Goal: Contribute content: Add original content to the website for others to see

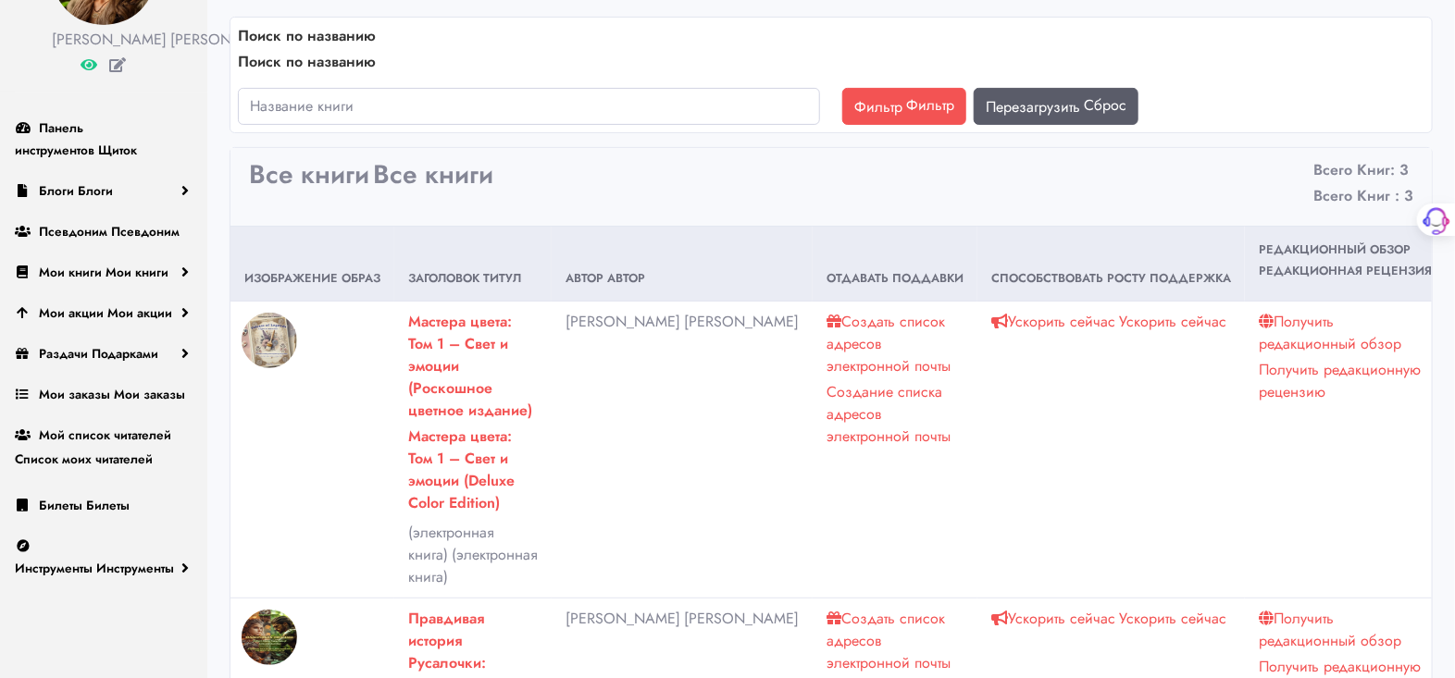
scroll to position [205, 0]
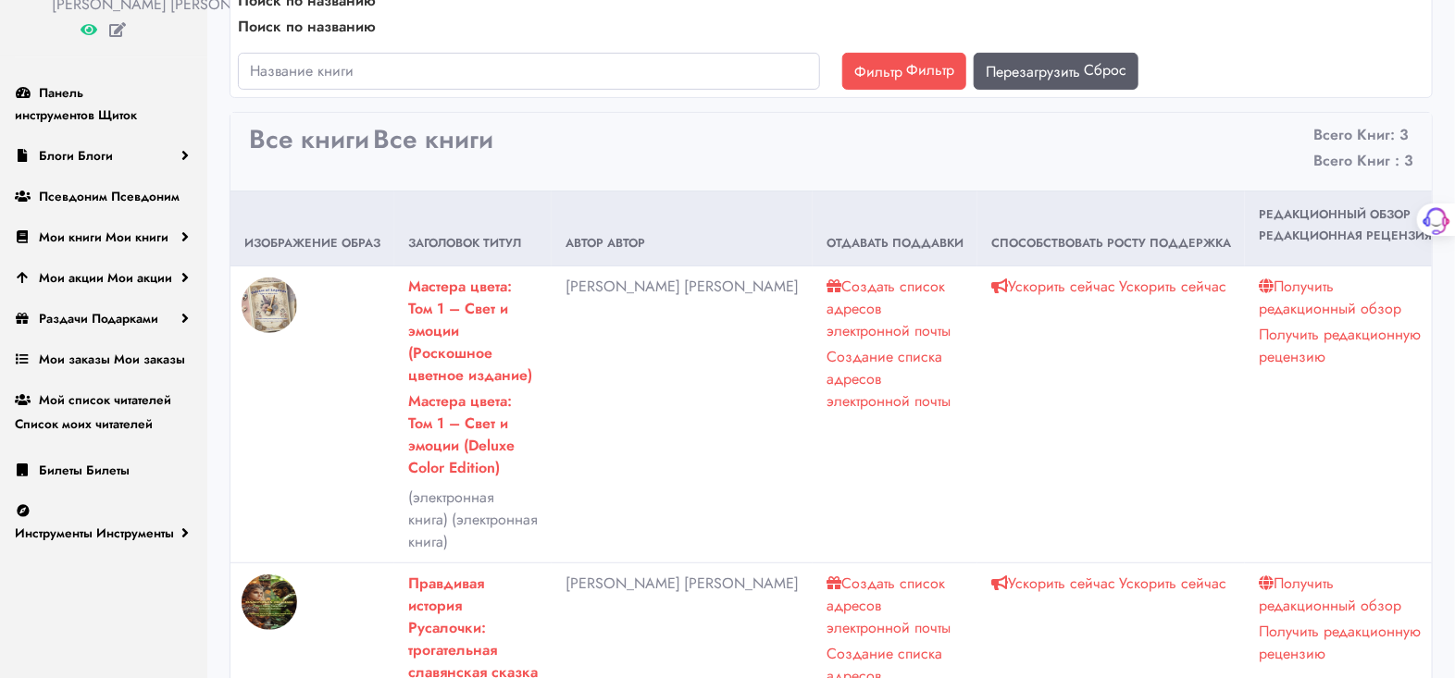
click at [826, 281] on font "Создать список адресов электронной почты" at bounding box center [888, 309] width 124 height 66
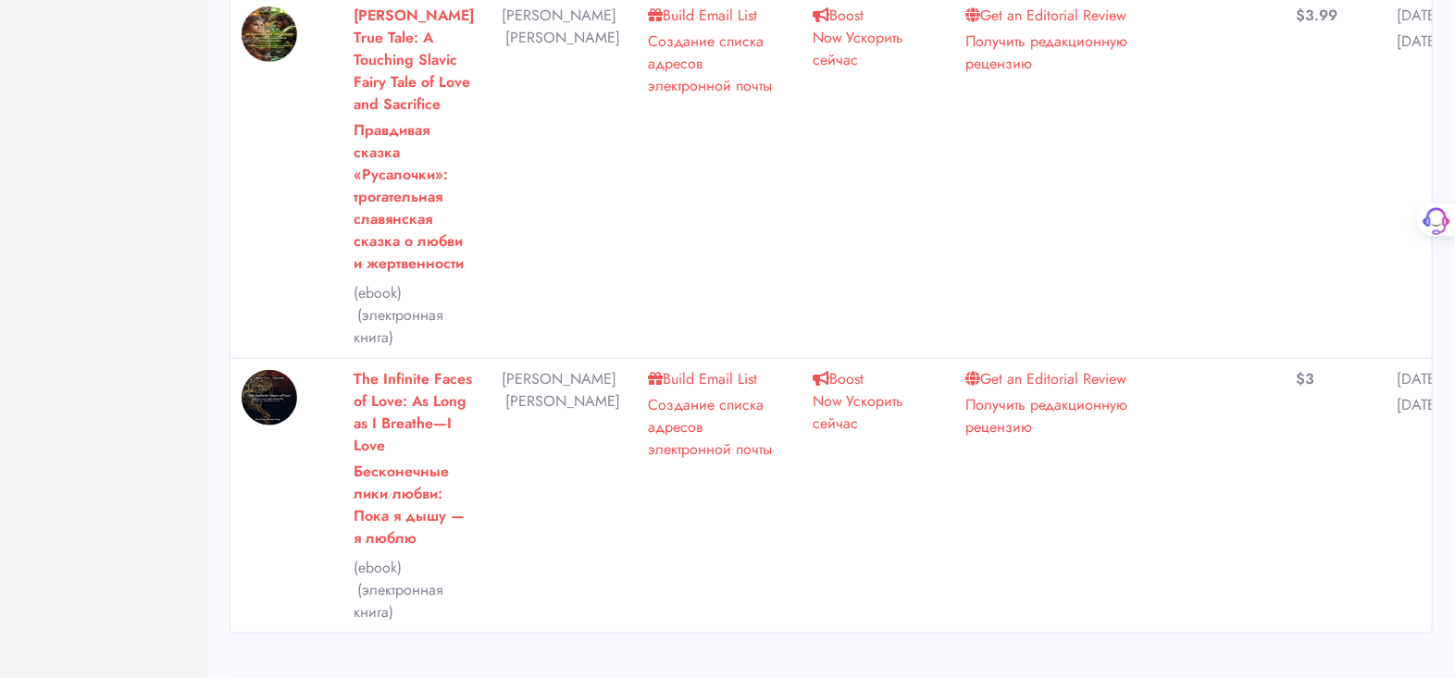
scroll to position [941, 0]
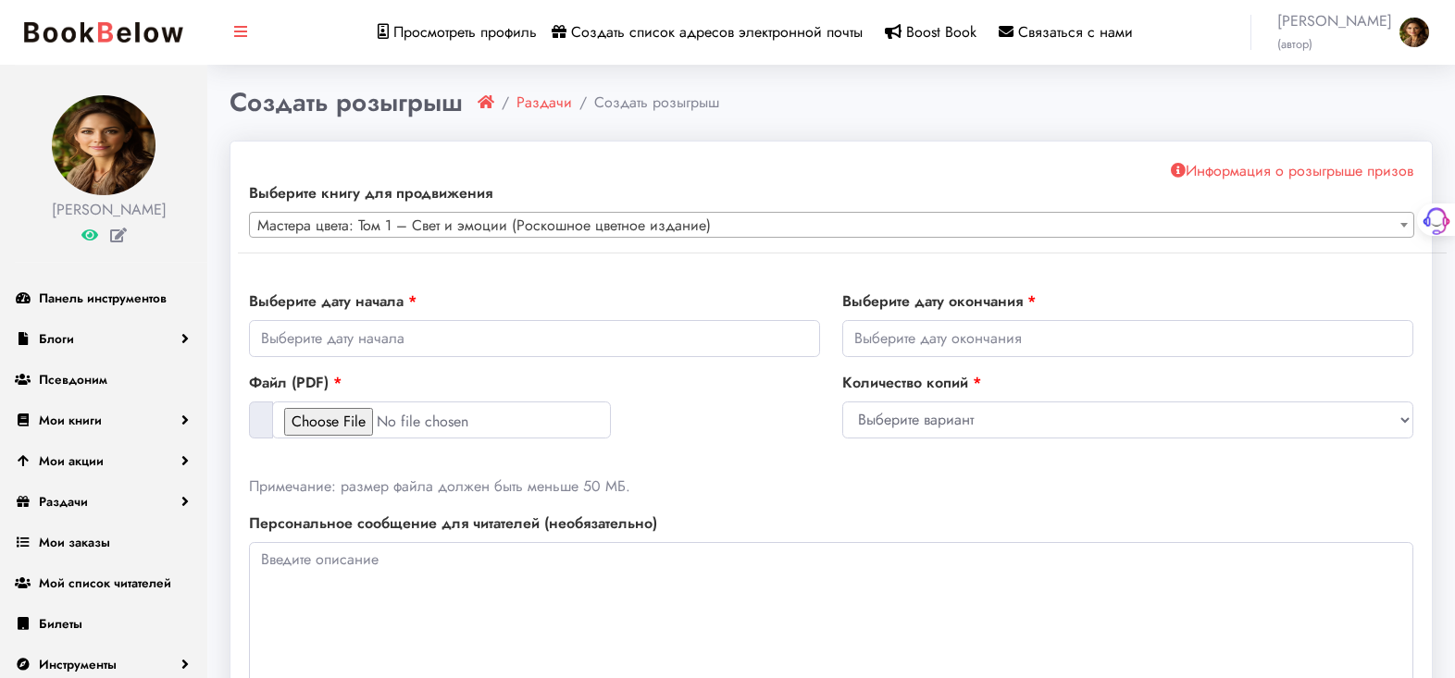
select select "150843"
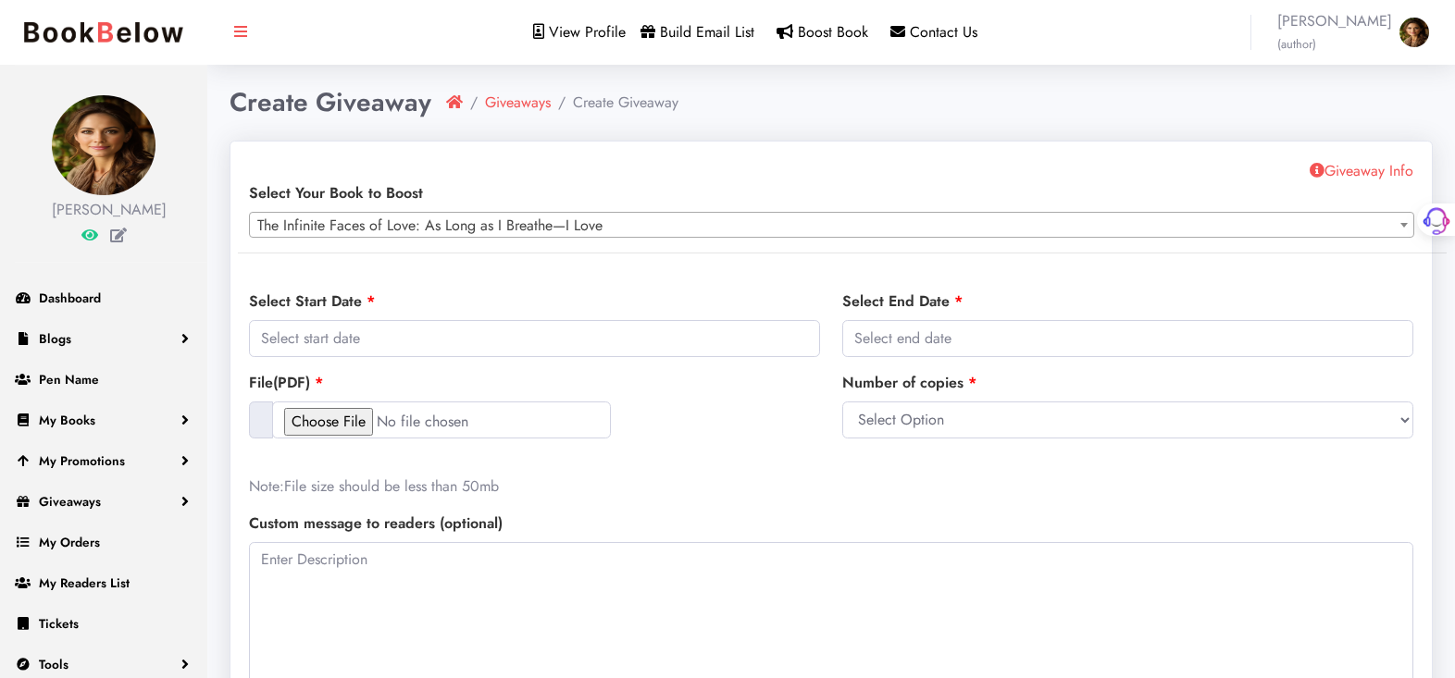
select select "150834"
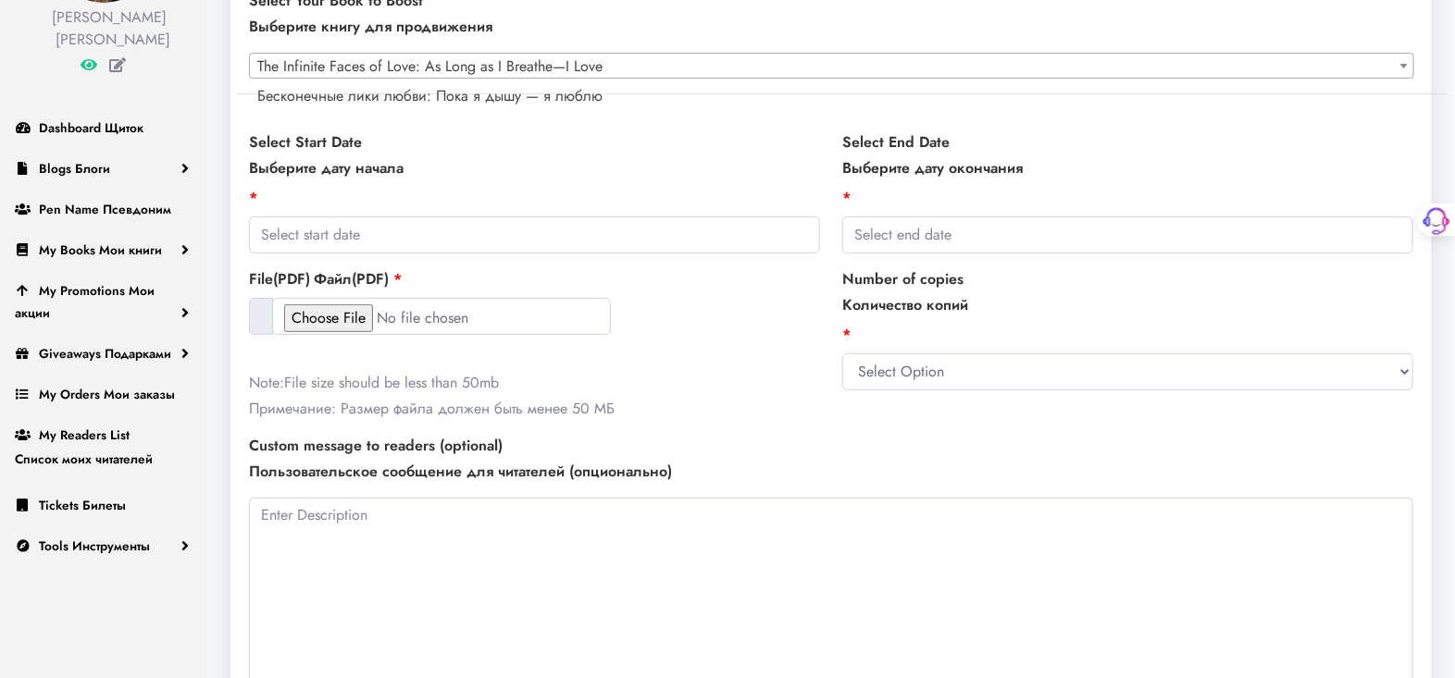
scroll to position [103, 0]
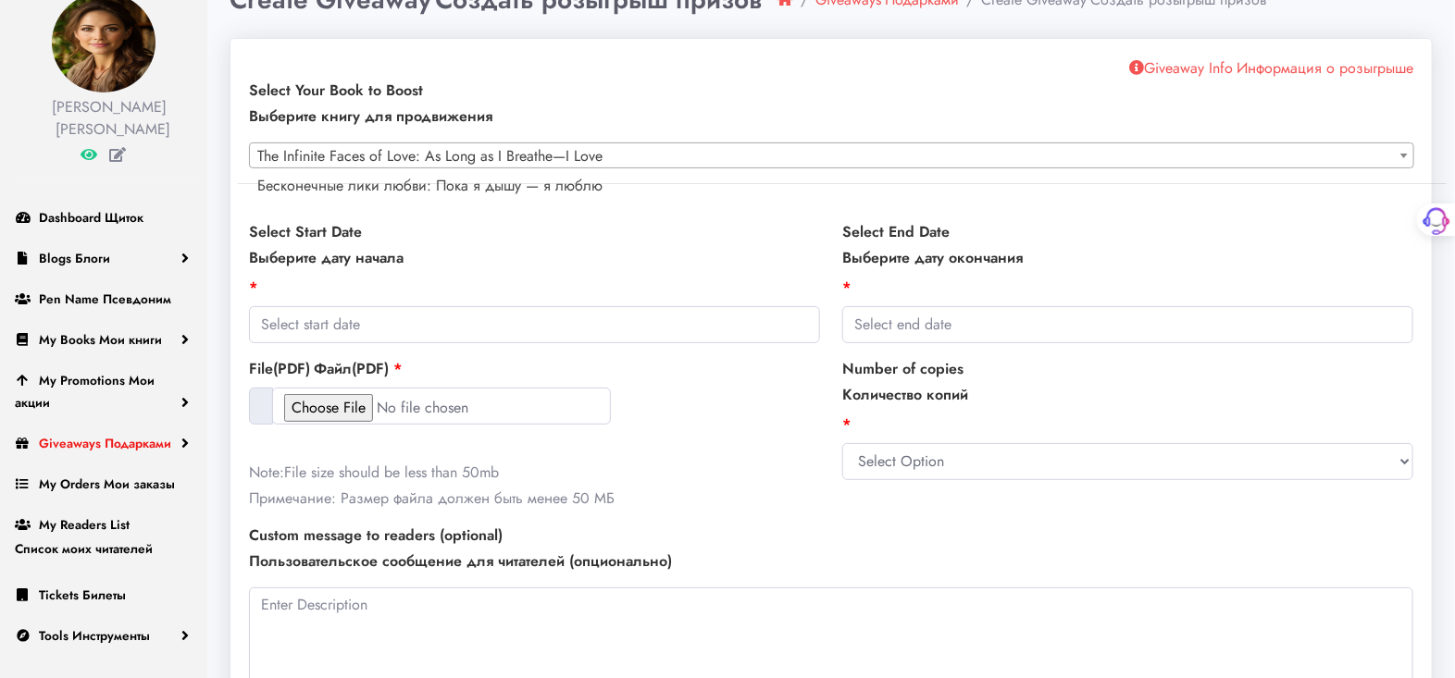
click at [183, 457] on link "Giveaways Подарками" at bounding box center [103, 443] width 207 height 41
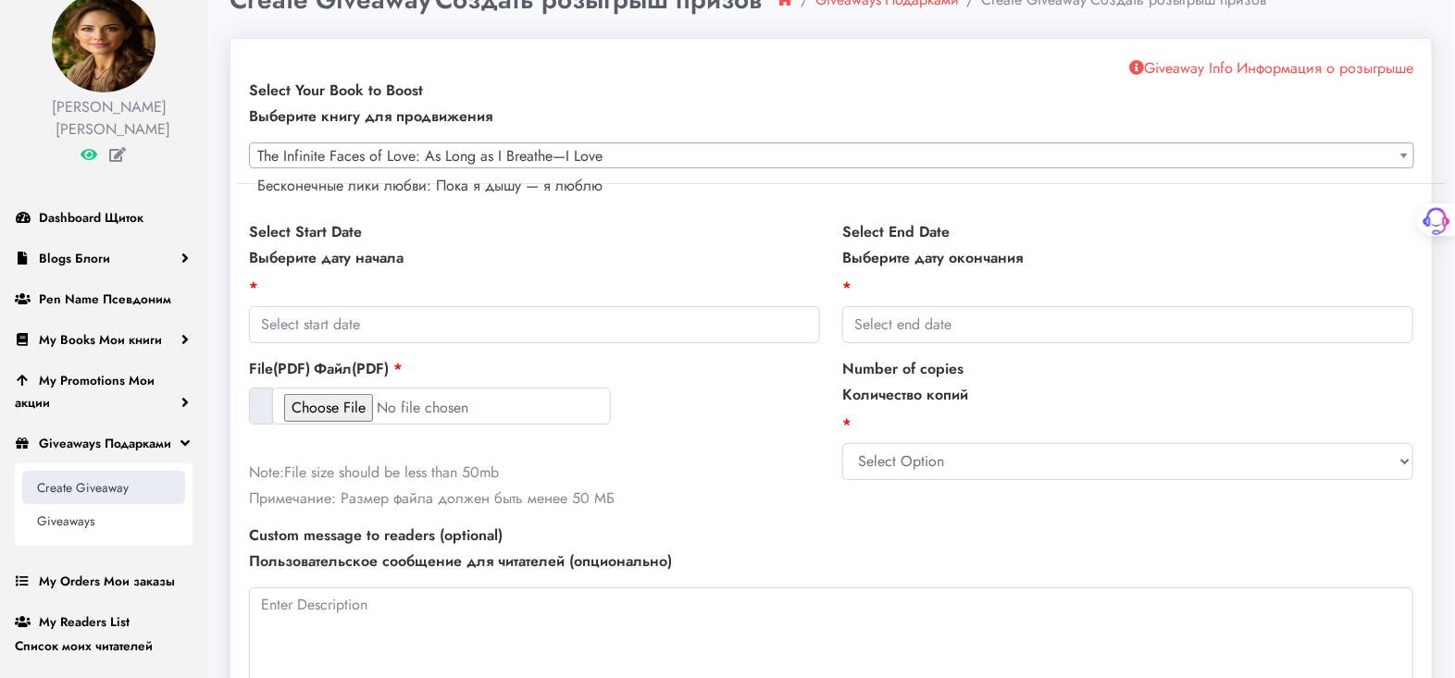
click at [109, 499] on link "Create Giveaway" at bounding box center [103, 487] width 163 height 33
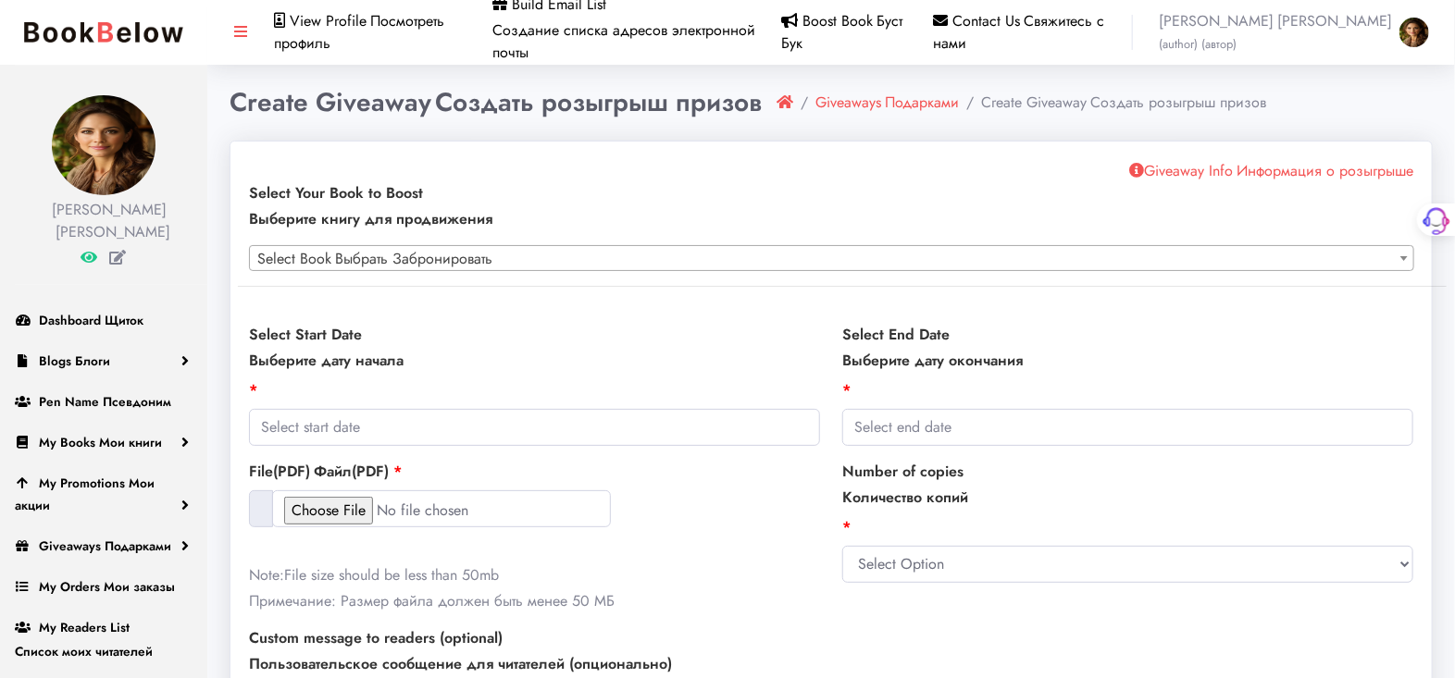
click at [1407, 261] on span at bounding box center [1404, 258] width 19 height 24
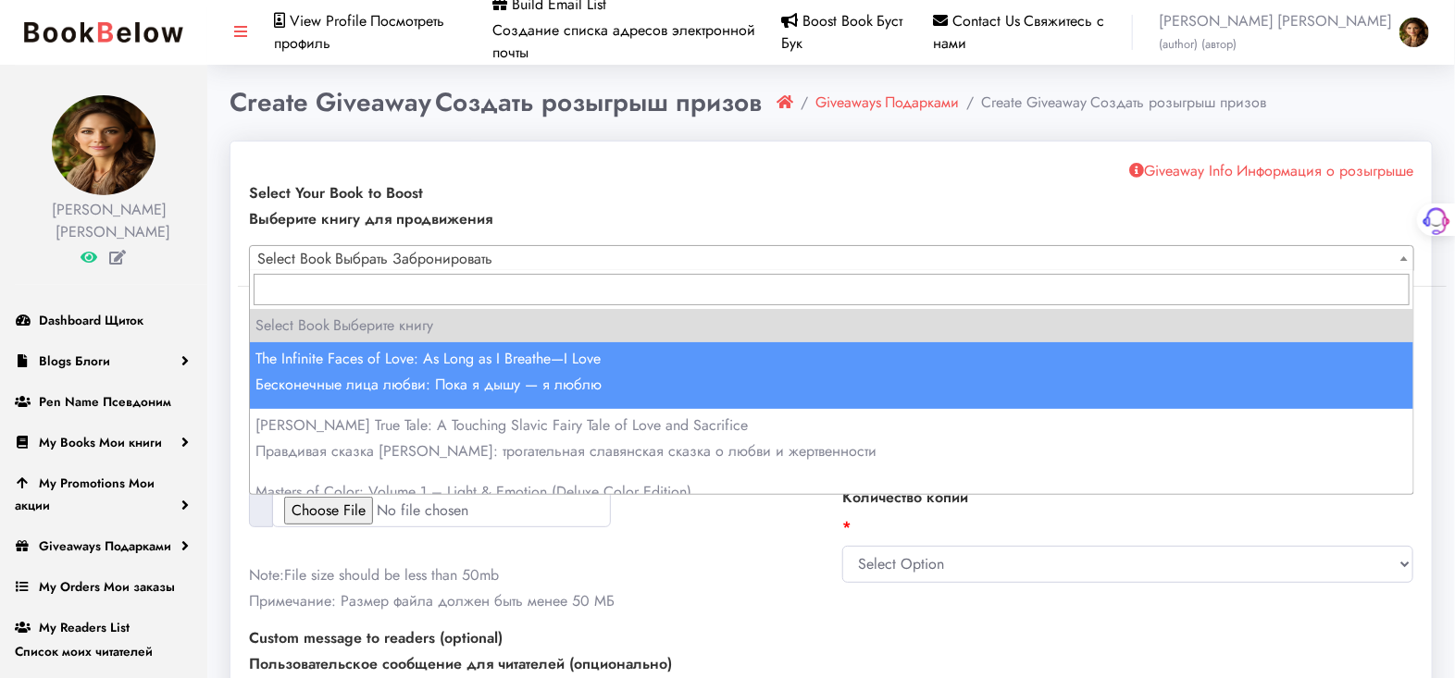
select select "150834"
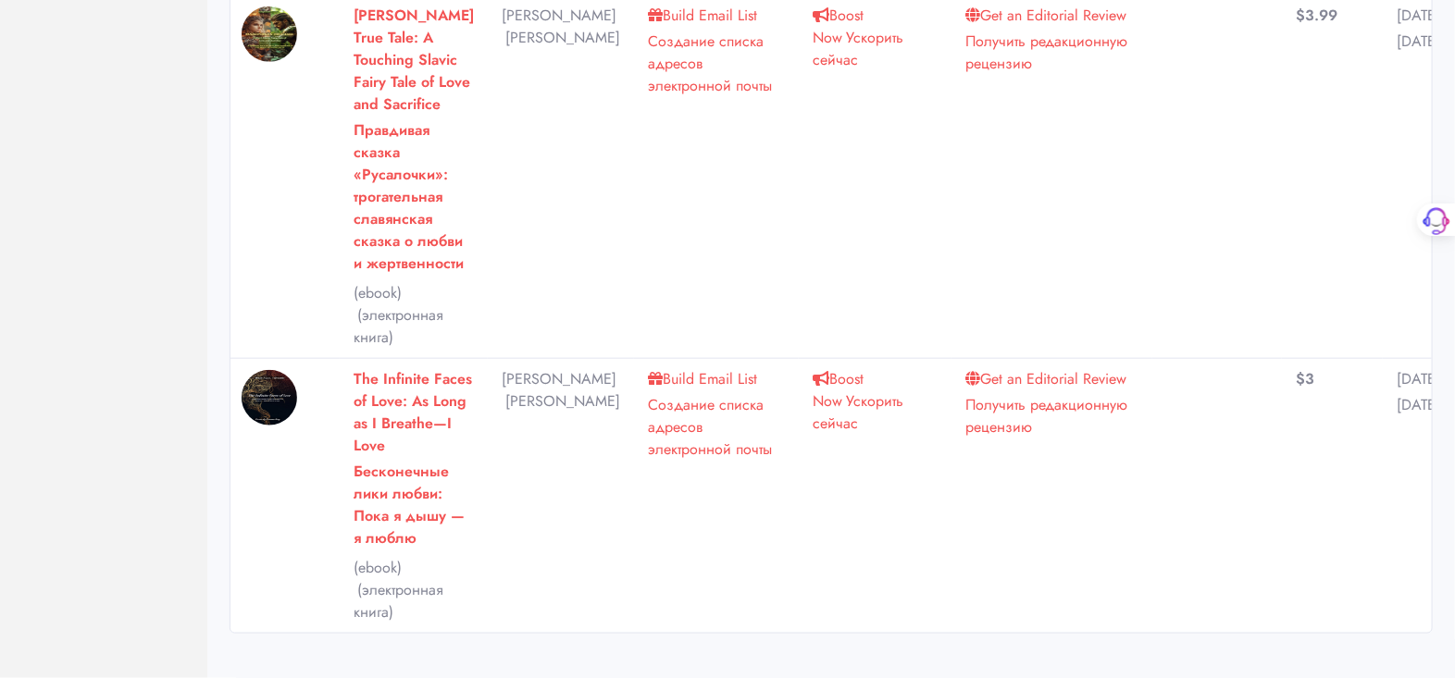
scroll to position [925, 0]
click at [371, 391] on strong "The Infinite Faces of Love: As Long as I Breathe—I Love Бесконечные лики любви:…" at bounding box center [414, 458] width 120 height 181
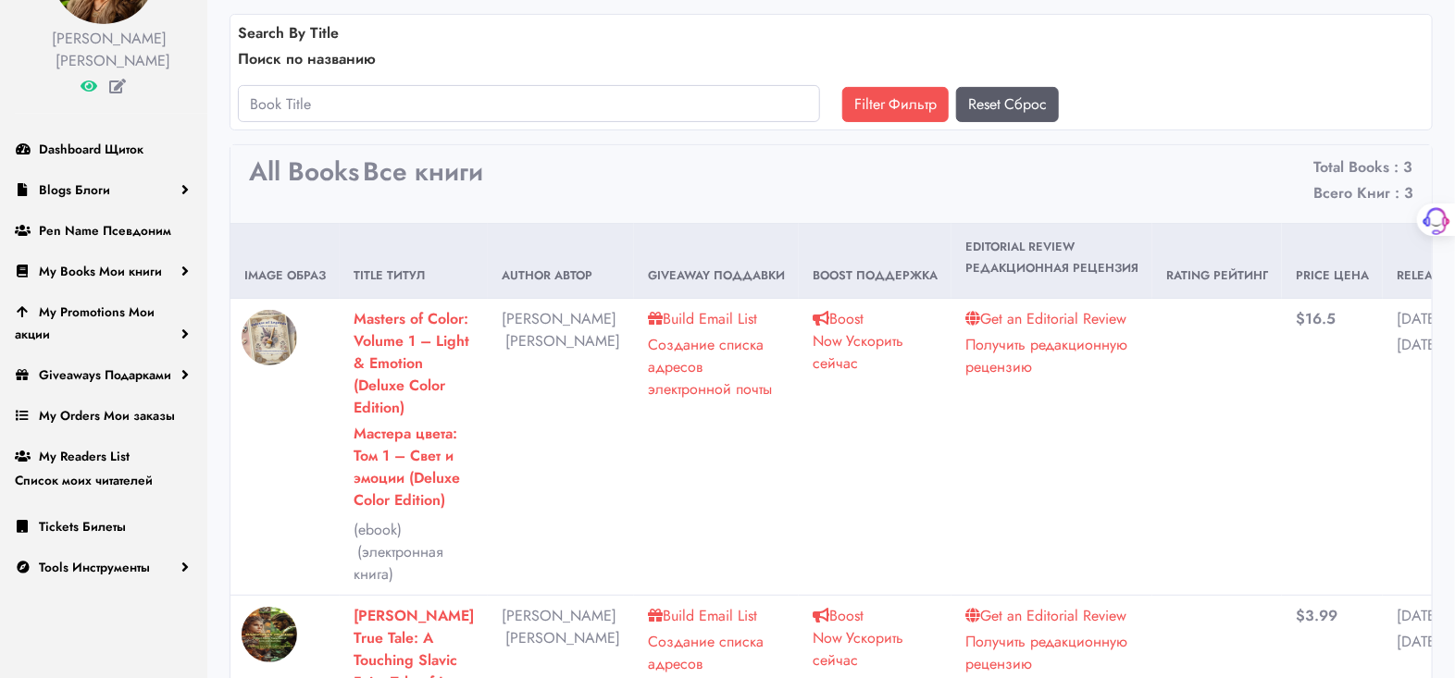
scroll to position [0, 0]
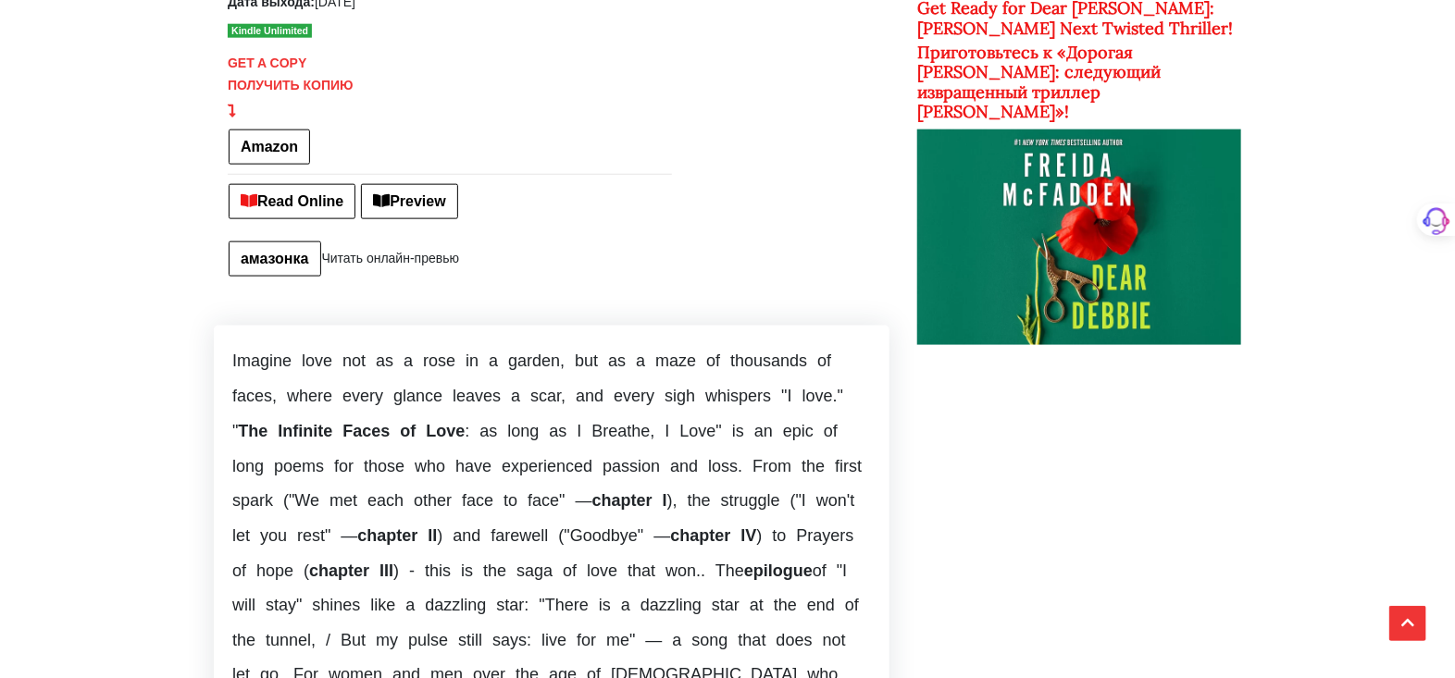
scroll to position [816, 0]
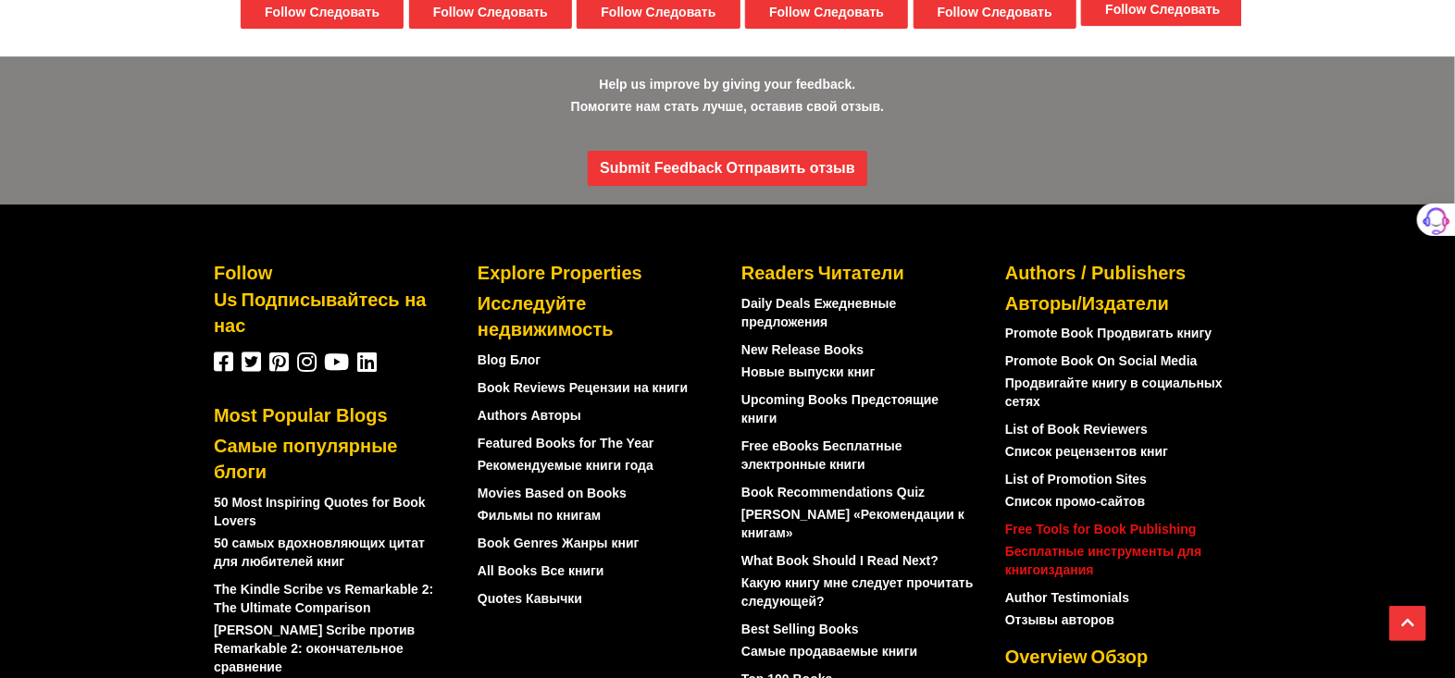
scroll to position [2869, 0]
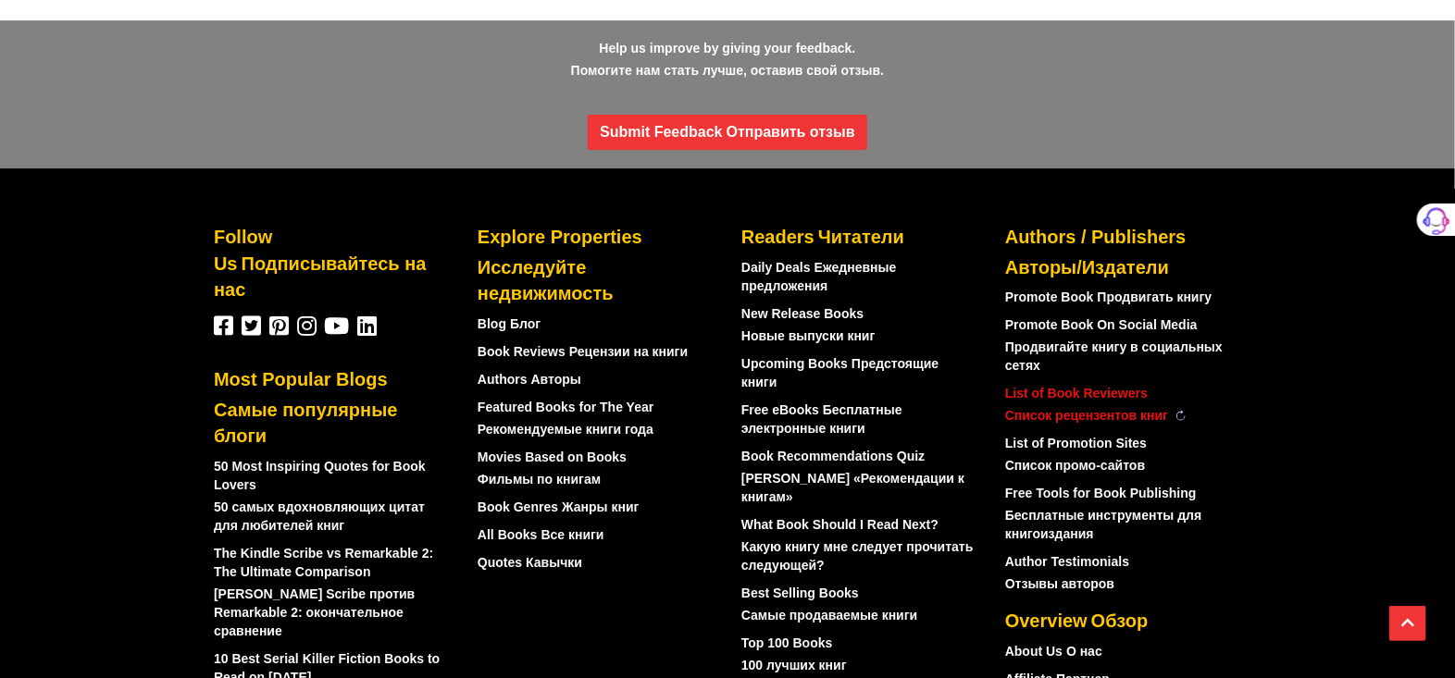
click at [1107, 408] on sider-trans-text "Список рецензентов книг" at bounding box center [1086, 415] width 163 height 15
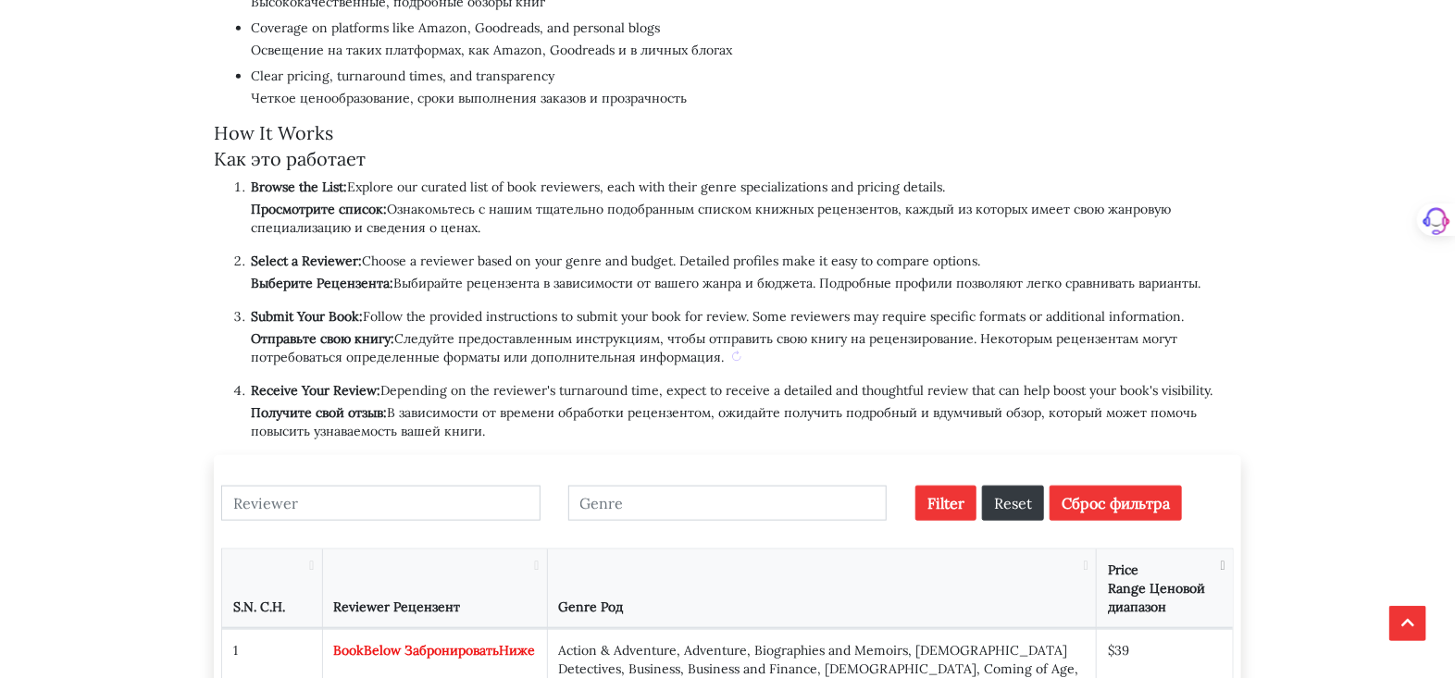
scroll to position [616, 0]
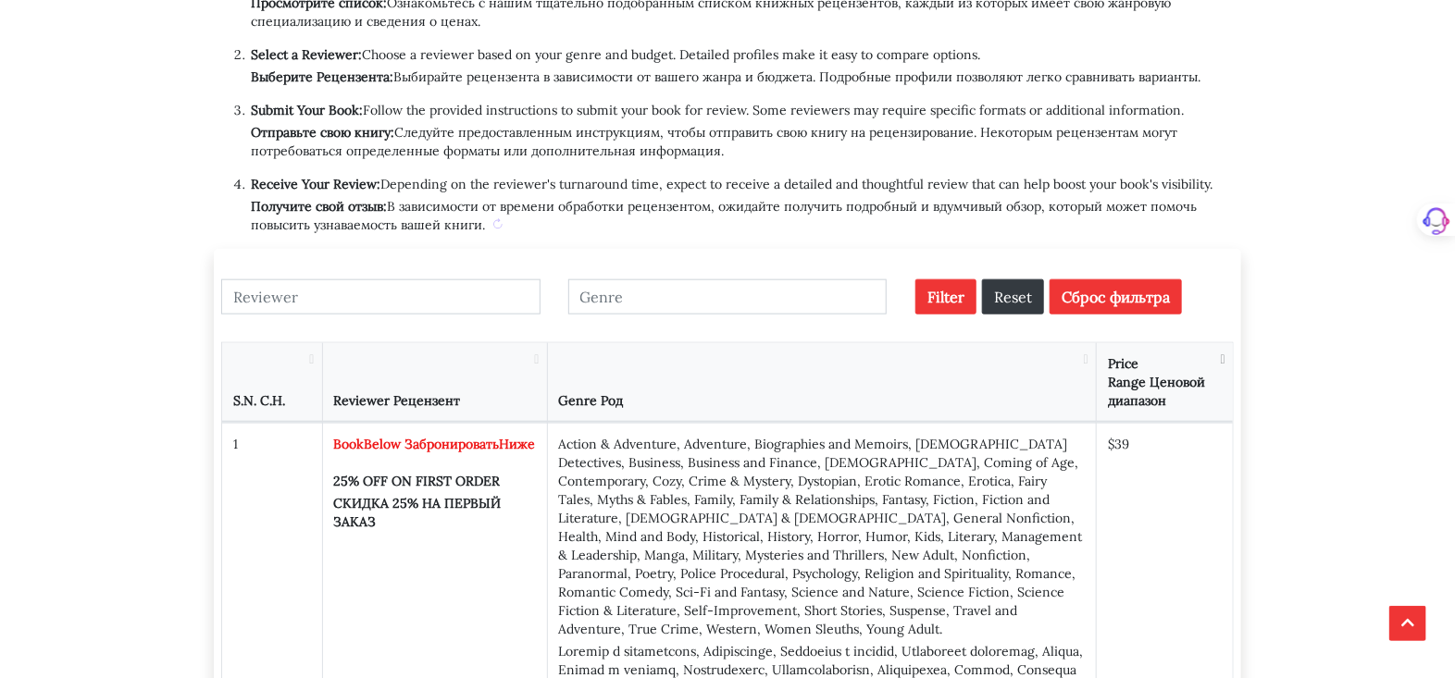
scroll to position [616, 0]
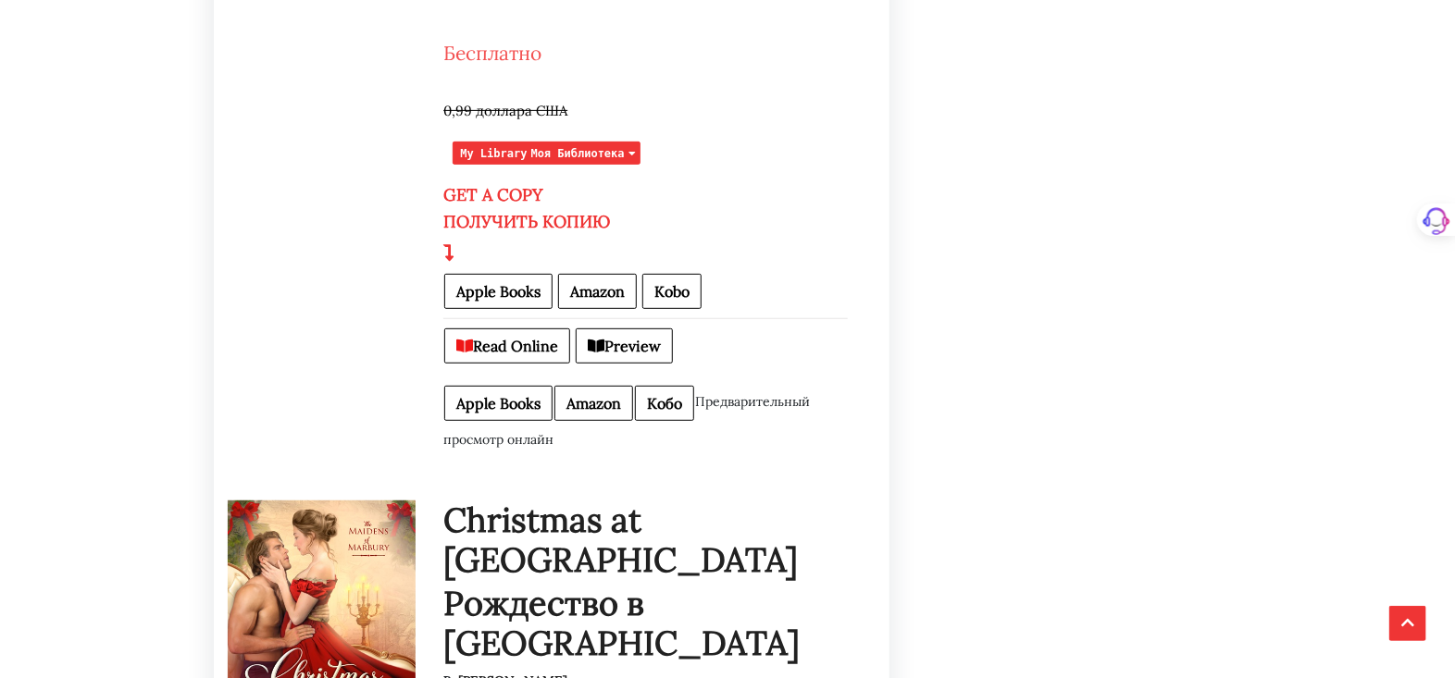
scroll to position [3651, 0]
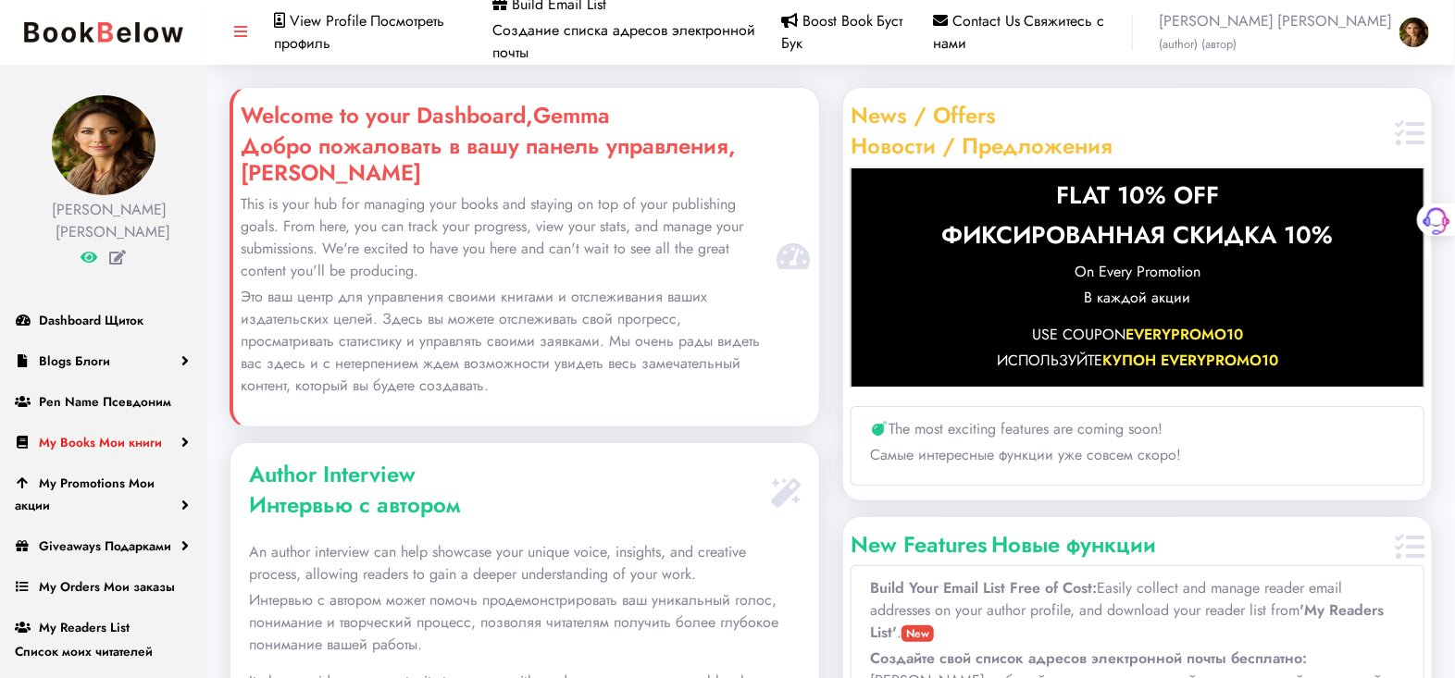
click at [72, 452] on span "My Books Мои книги" at bounding box center [100, 442] width 123 height 19
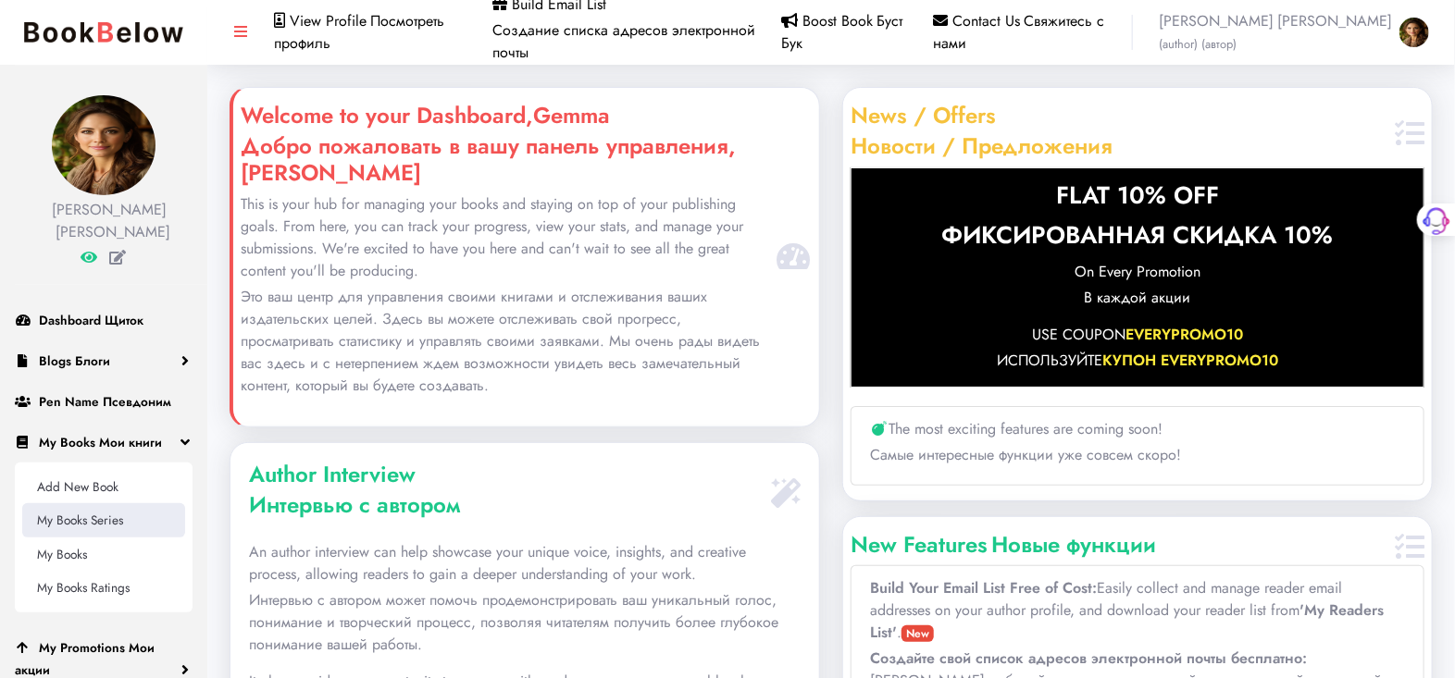
click at [68, 536] on link "My Books Series" at bounding box center [103, 519] width 163 height 33
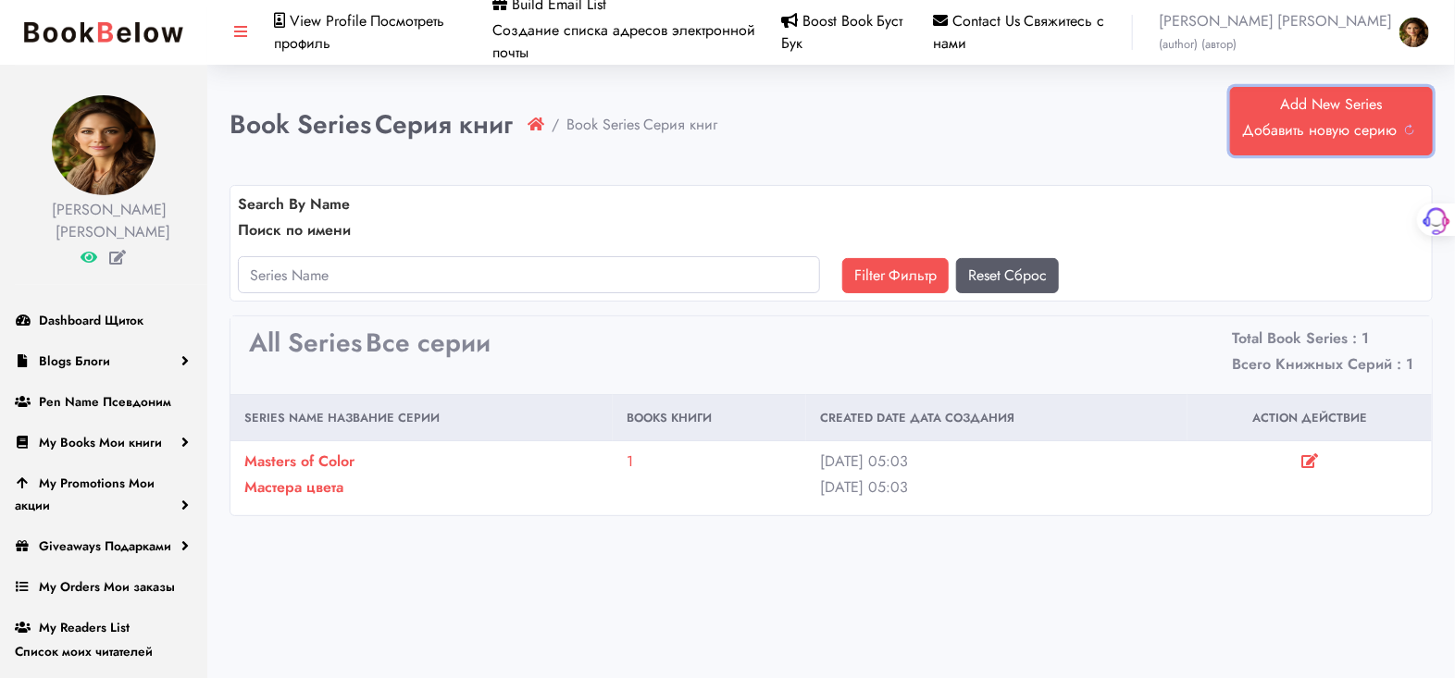
click at [1324, 125] on sider-trans-text "Добавить новую серию" at bounding box center [1319, 129] width 155 height 21
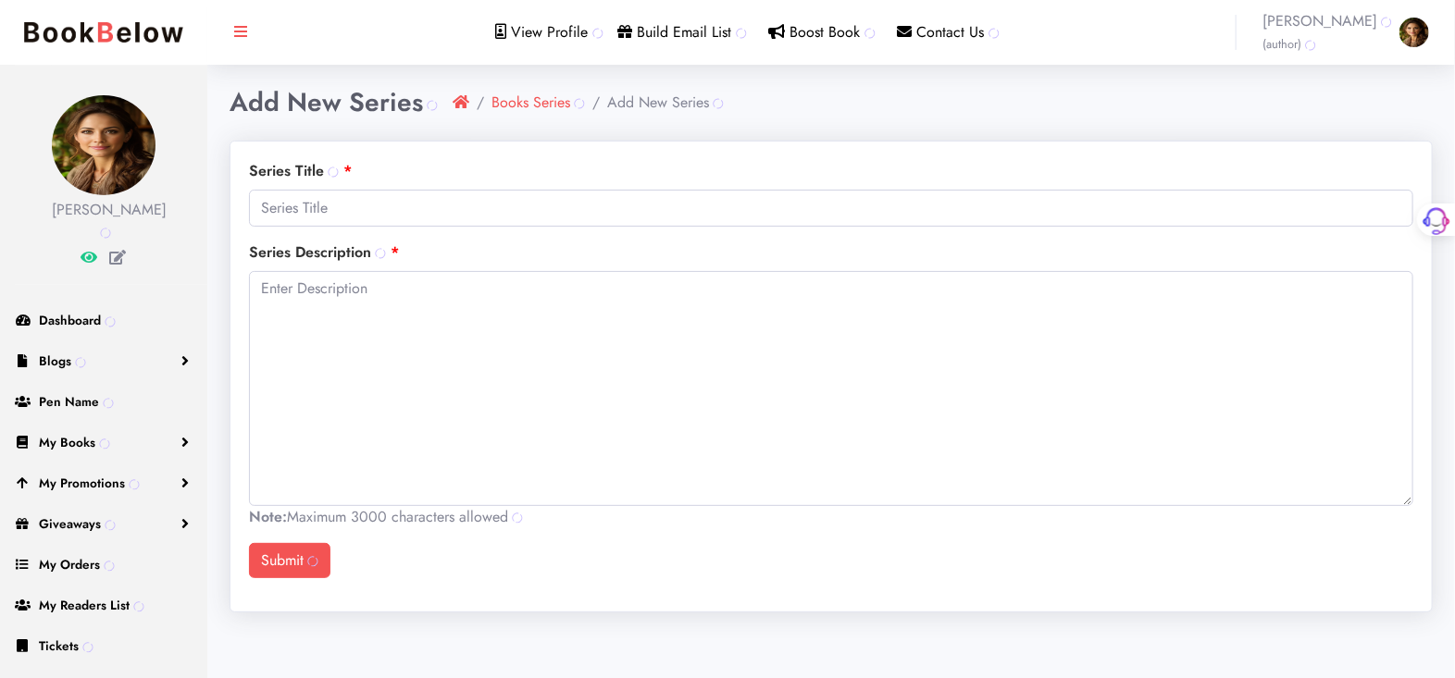
click at [281, 182] on label "Series Title" at bounding box center [300, 171] width 103 height 22
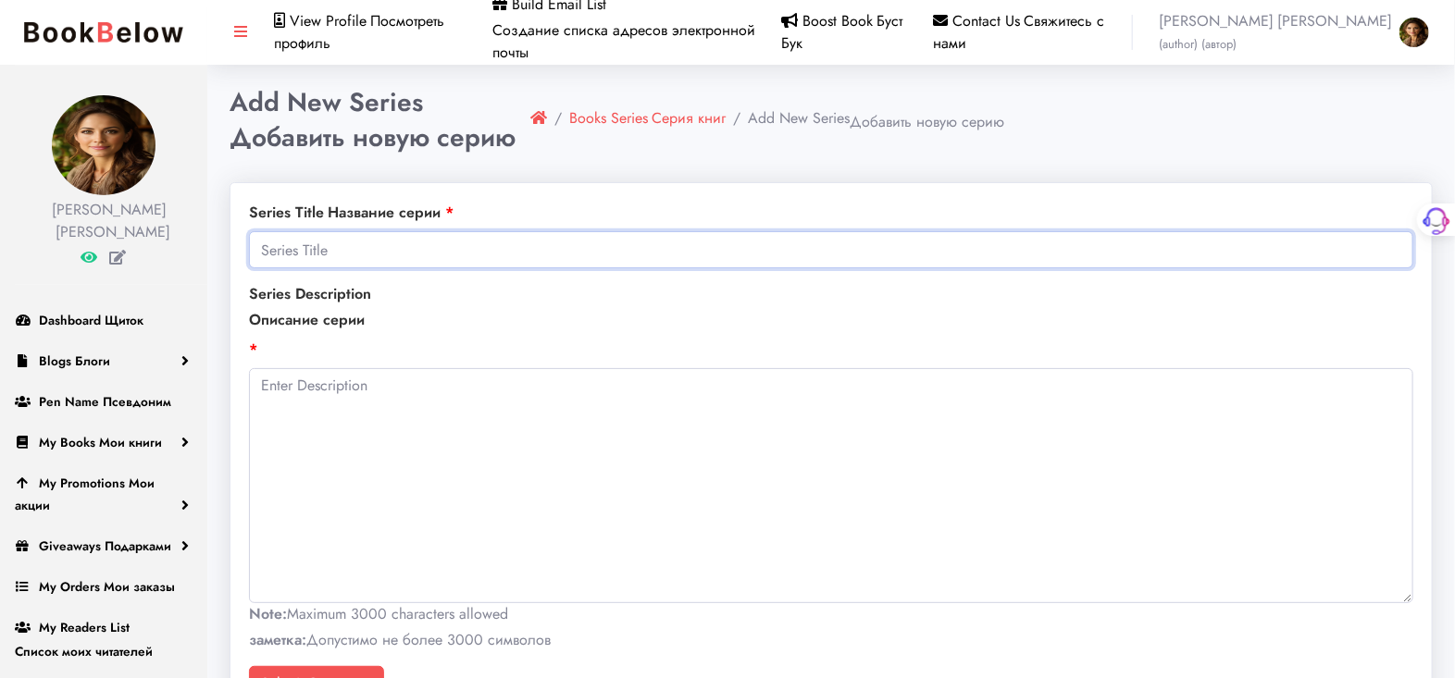
click at [297, 246] on input "text" at bounding box center [831, 249] width 1164 height 37
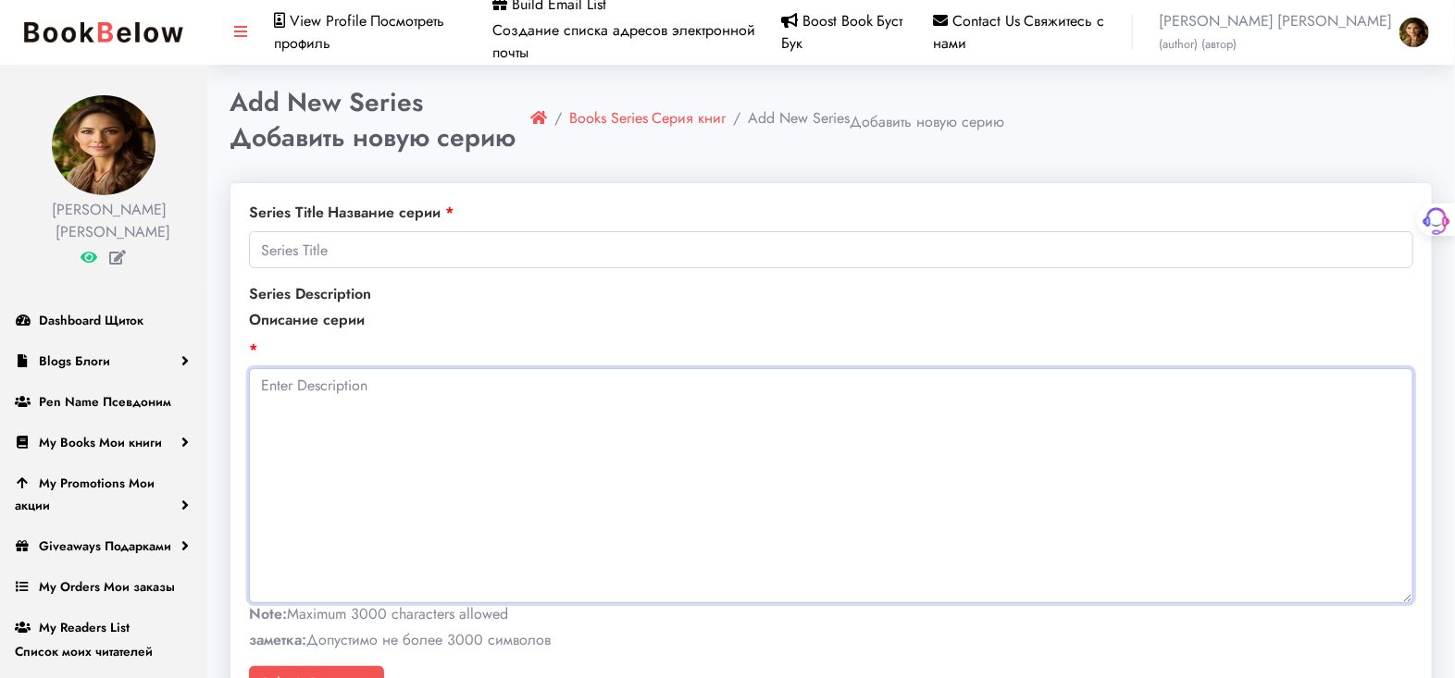
click at [608, 417] on textarea at bounding box center [831, 485] width 1164 height 235
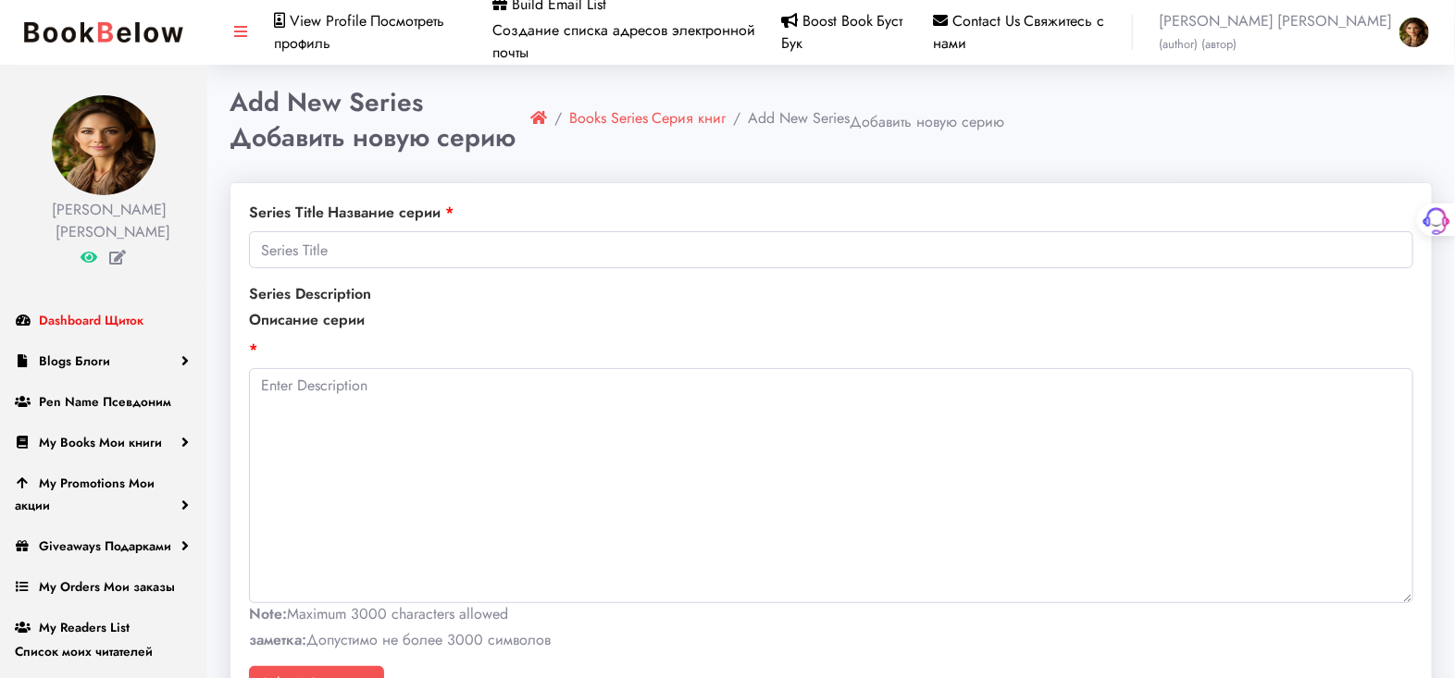
click at [87, 329] on span "Dashboard Щиток" at bounding box center [91, 320] width 105 height 19
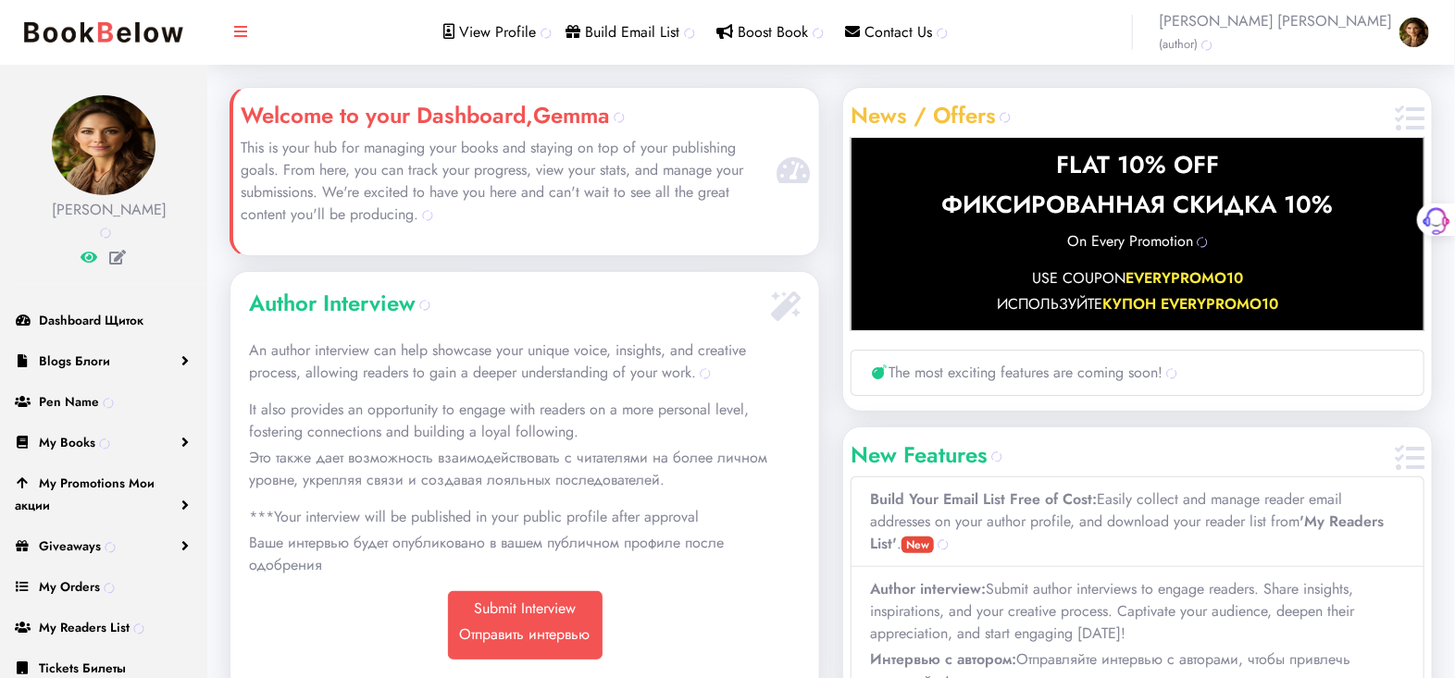
scroll to position [380, 589]
